Goal: Information Seeking & Learning: Learn about a topic

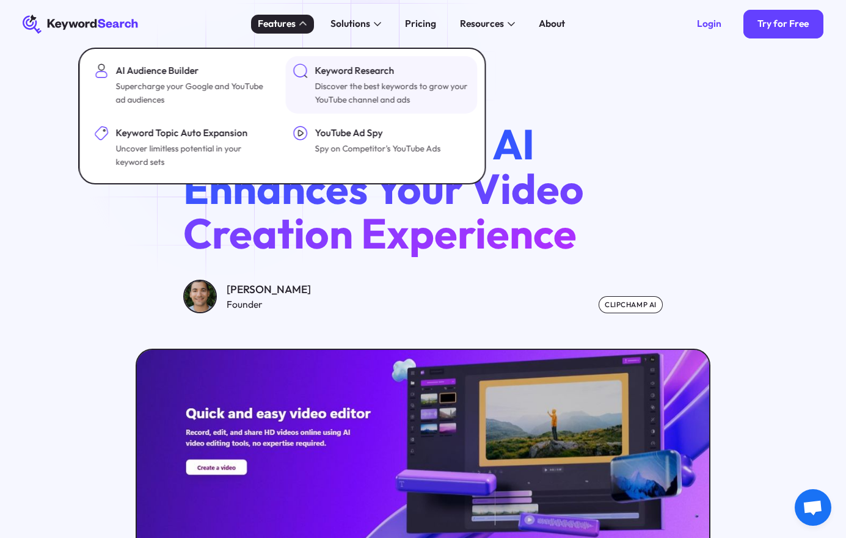
click at [361, 74] on div "Keyword Research" at bounding box center [391, 71] width 153 height 15
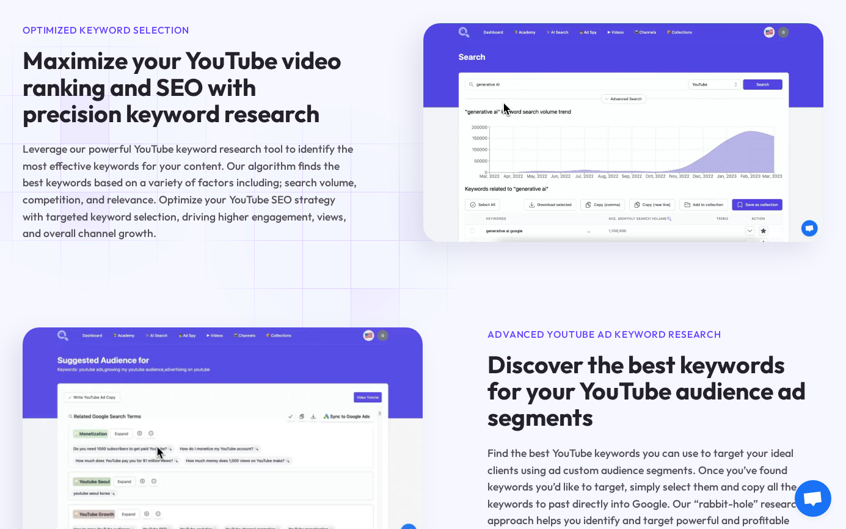
scroll to position [916, 0]
